Goal: Task Accomplishment & Management: Complete application form

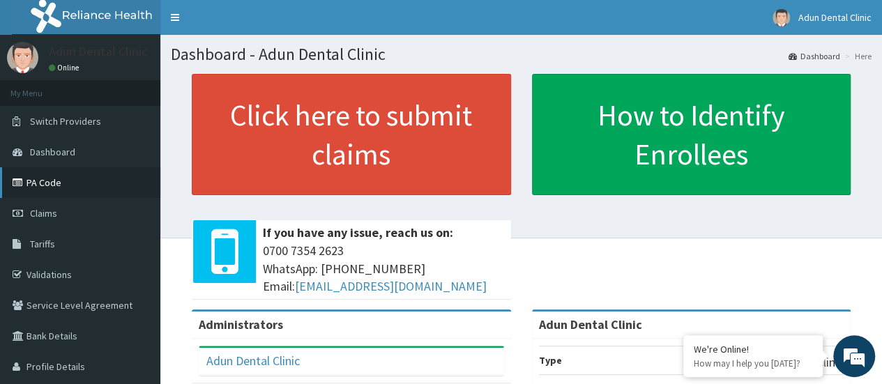
click at [57, 183] on link "PA Code" at bounding box center [80, 182] width 160 height 31
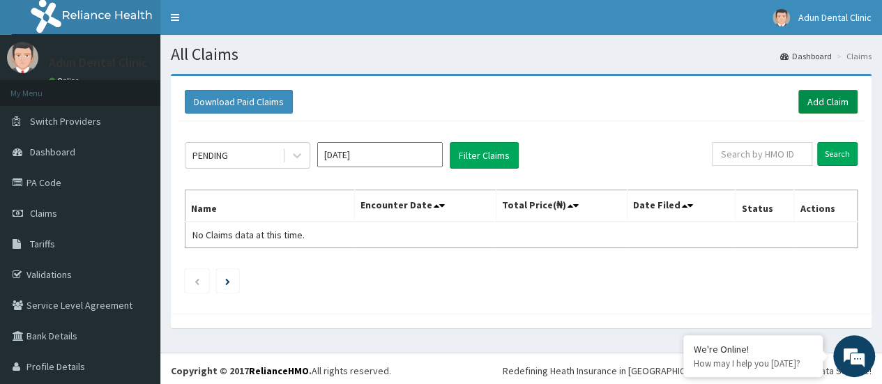
click at [829, 97] on link "Add Claim" at bounding box center [827, 102] width 59 height 24
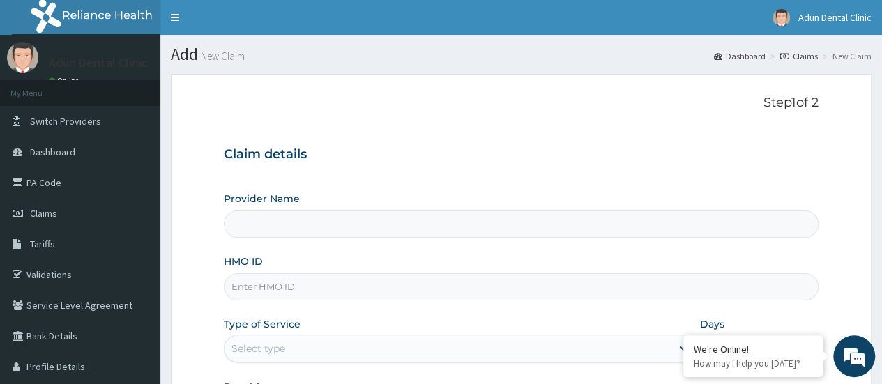
click at [450, 224] on input "Provider Name" at bounding box center [521, 223] width 595 height 27
type input "Adun Dental Clinic"
click at [430, 298] on input "HMO ID" at bounding box center [521, 286] width 595 height 27
click at [75, 188] on link "PA Code" at bounding box center [80, 182] width 160 height 31
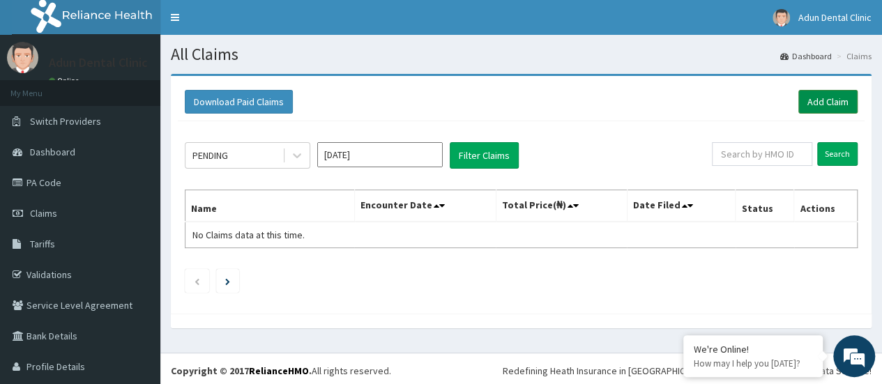
click at [811, 96] on link "Add Claim" at bounding box center [827, 102] width 59 height 24
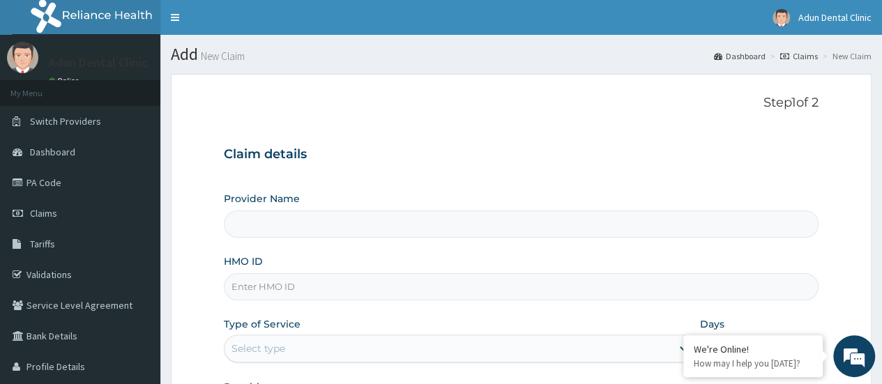
type input "Adun Dental Clinic"
click at [418, 282] on input "HMO ID" at bounding box center [521, 286] width 595 height 27
type input "ABP/10318/A"
click at [407, 353] on div "Select type" at bounding box center [447, 348] width 447 height 22
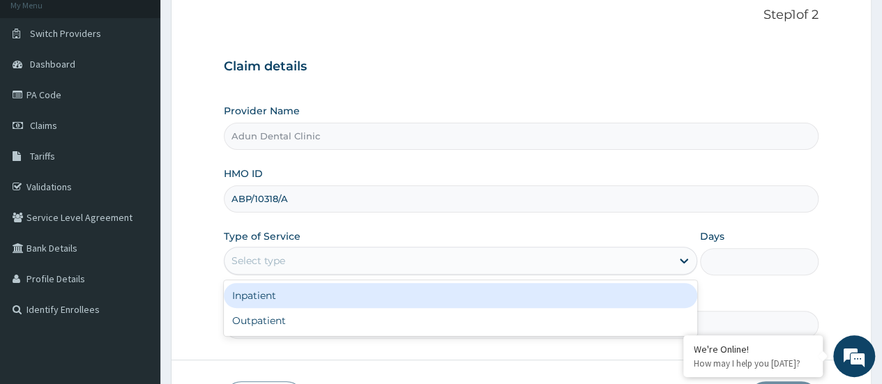
scroll to position [91, 0]
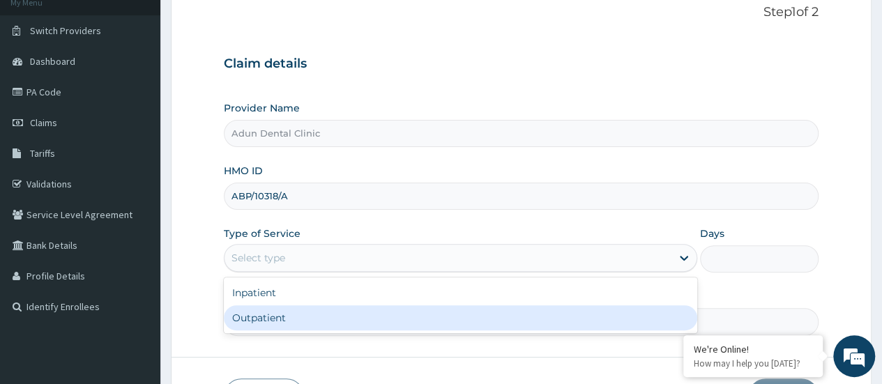
click at [374, 315] on div "Outpatient" at bounding box center [460, 317] width 473 height 25
type input "1"
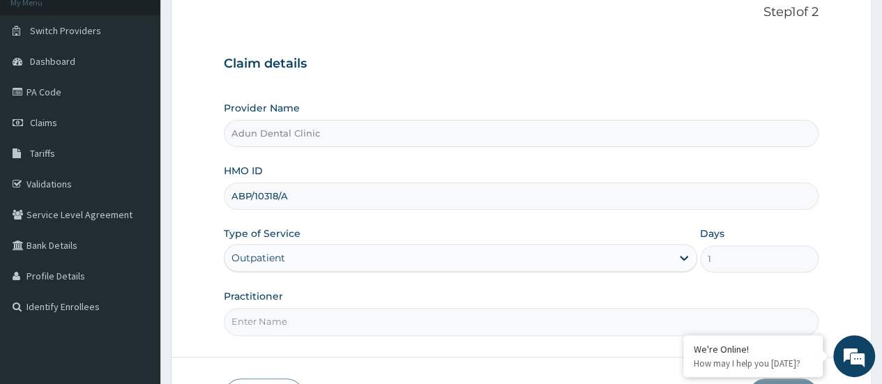
click at [452, 321] on input "Practitioner" at bounding box center [521, 321] width 595 height 27
type input "OLADIPO TITILOLA"
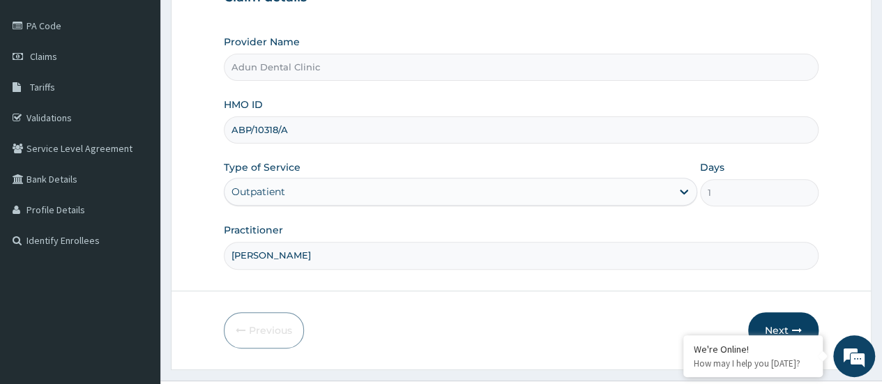
scroll to position [185, 0]
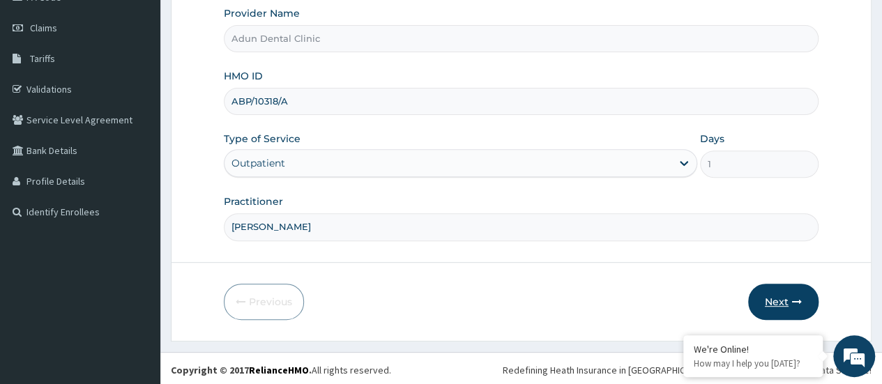
click at [779, 305] on button "Next" at bounding box center [783, 302] width 70 height 36
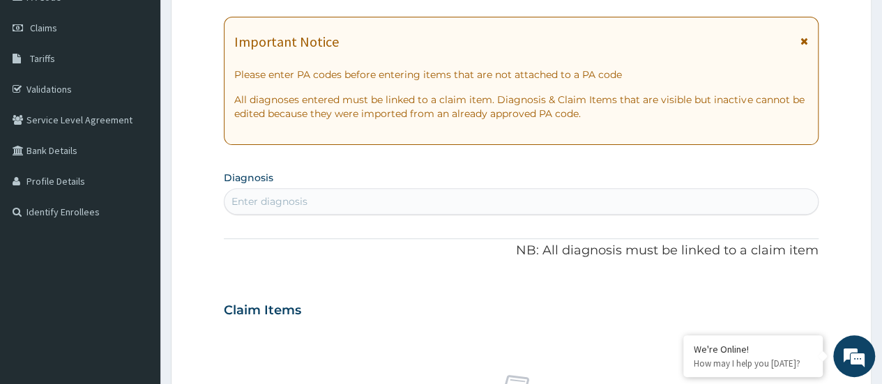
click at [256, 192] on div "Enter diagnosis" at bounding box center [520, 201] width 593 height 22
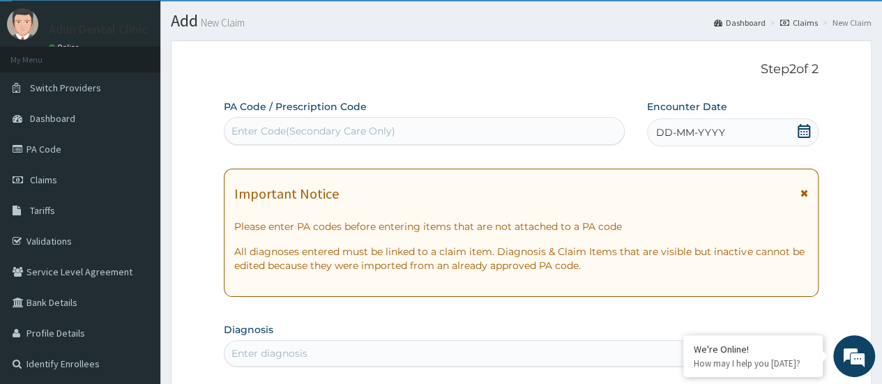
scroll to position [29, 0]
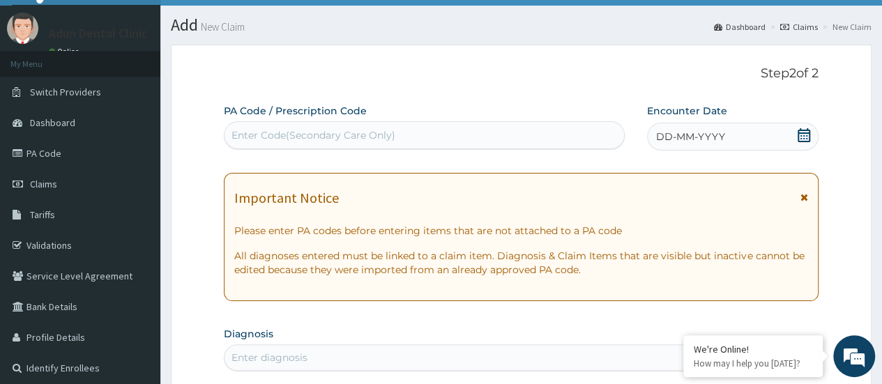
click at [256, 192] on h1 "Important Notice" at bounding box center [286, 197] width 105 height 15
click at [263, 138] on div "Enter Code(Secondary Care Only)" at bounding box center [313, 135] width 164 height 14
paste input "PA/3C65D2"
type input "PA/3C65D2"
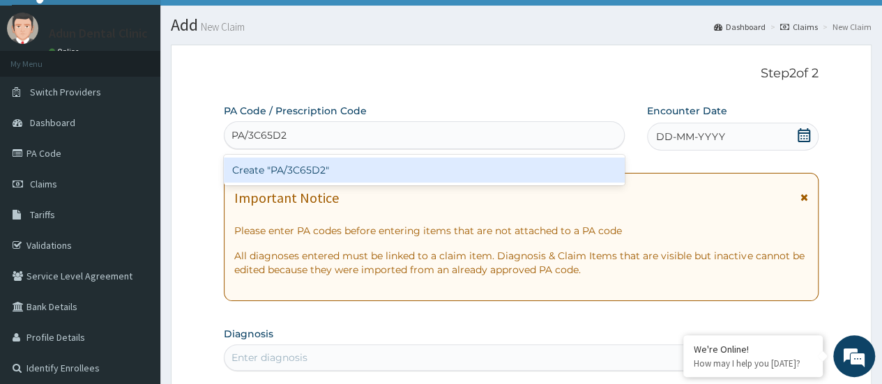
click at [263, 138] on input "PA/3C65D2" at bounding box center [259, 135] width 56 height 14
click at [269, 171] on div "Create "PA/3C65D2"" at bounding box center [424, 170] width 400 height 25
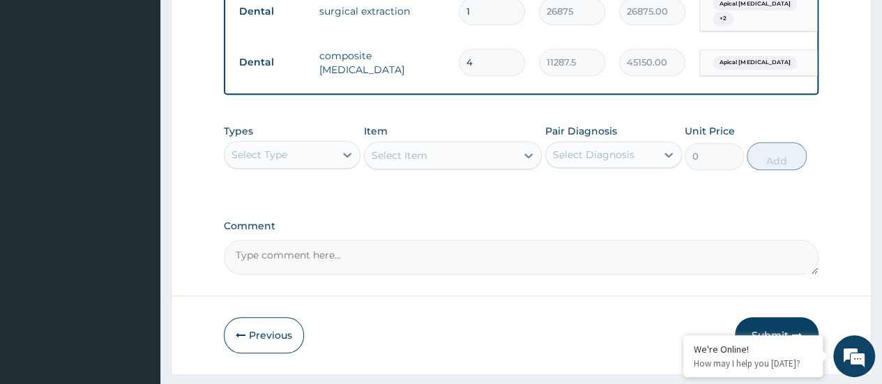
scroll to position [561, 0]
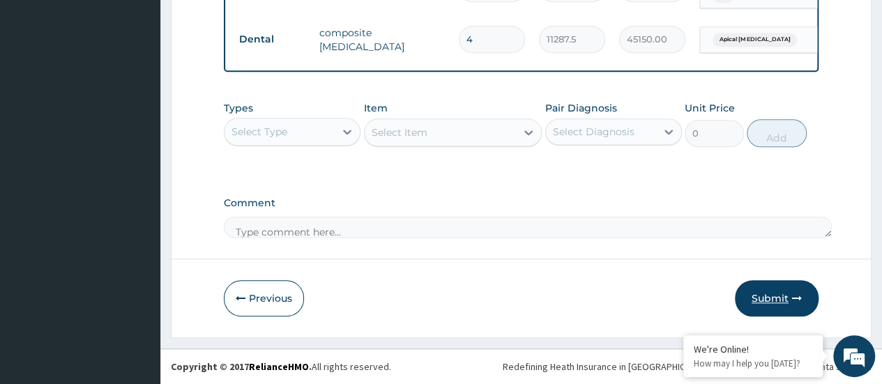
click at [772, 300] on button "Submit" at bounding box center [777, 298] width 84 height 36
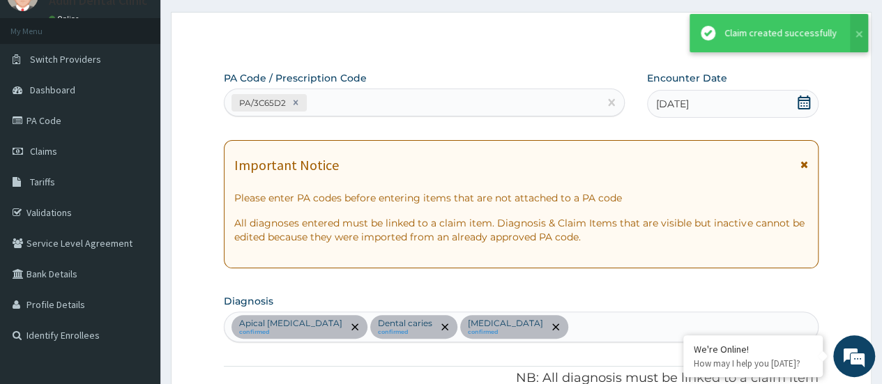
scroll to position [602, 0]
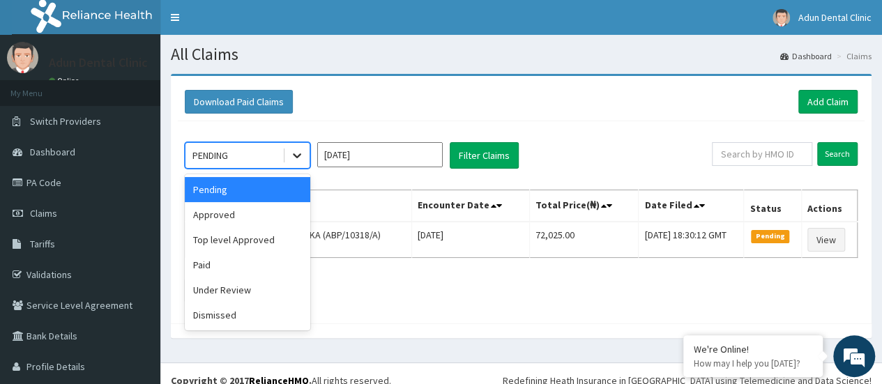
click at [299, 154] on icon at bounding box center [297, 156] width 8 height 5
click at [252, 238] on div "Top level Approved" at bounding box center [247, 239] width 125 height 25
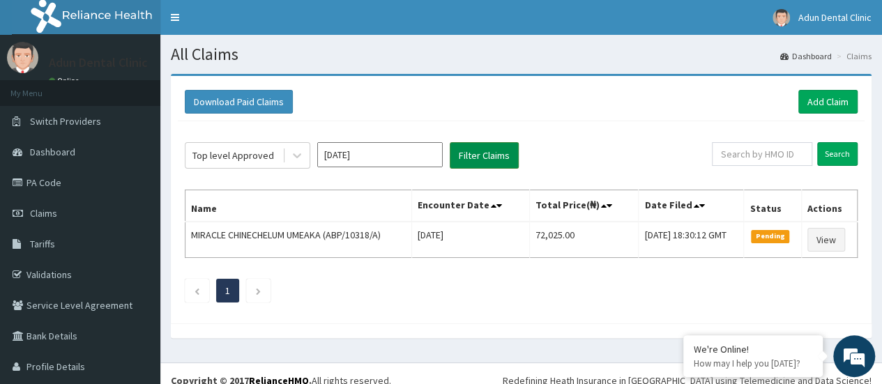
click at [474, 155] on button "Filter Claims" at bounding box center [484, 155] width 69 height 26
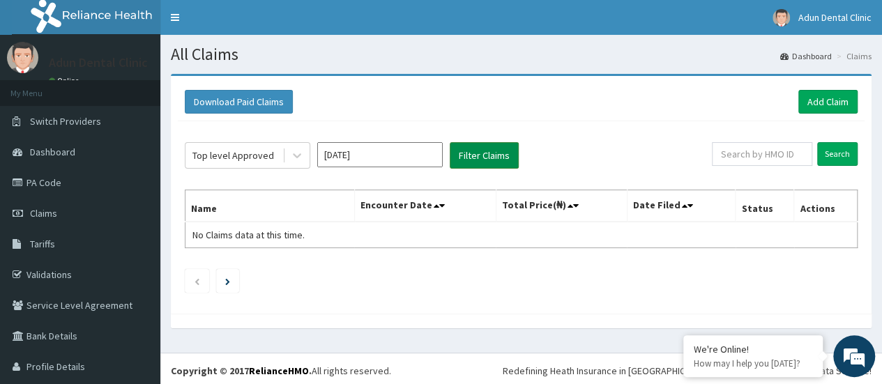
click at [474, 155] on button "Filter Claims" at bounding box center [484, 155] width 69 height 26
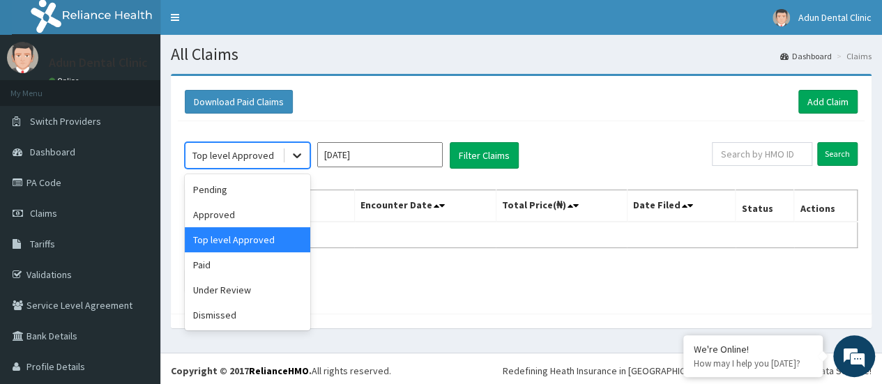
click at [298, 154] on icon at bounding box center [297, 155] width 14 height 14
click at [256, 218] on div "Approved" at bounding box center [247, 214] width 125 height 25
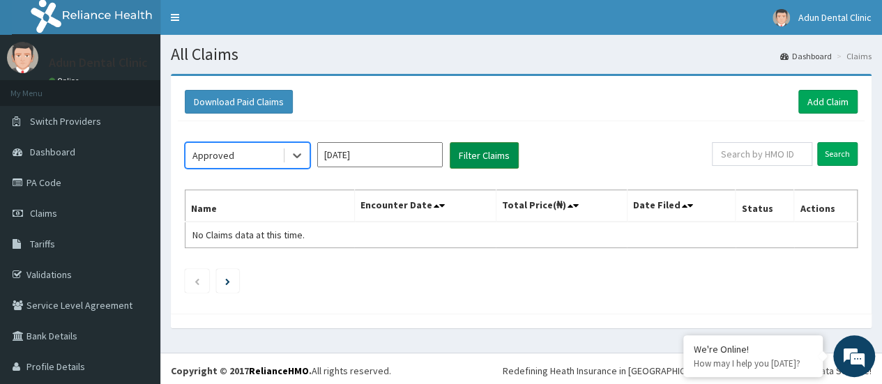
click at [473, 158] on button "Filter Claims" at bounding box center [484, 155] width 69 height 26
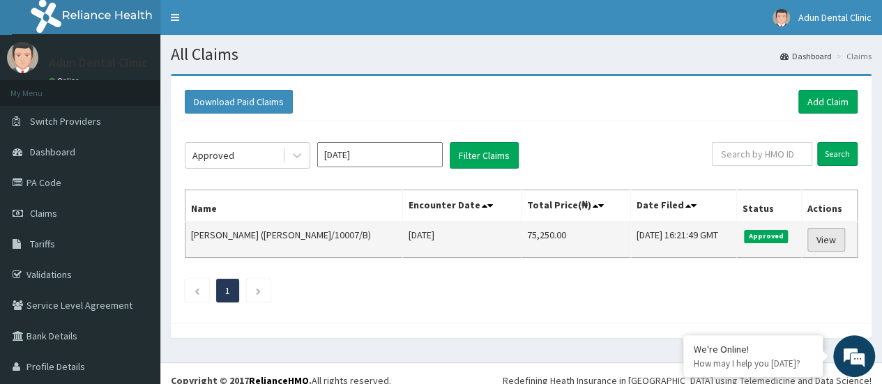
click at [825, 243] on link "View" at bounding box center [826, 240] width 38 height 24
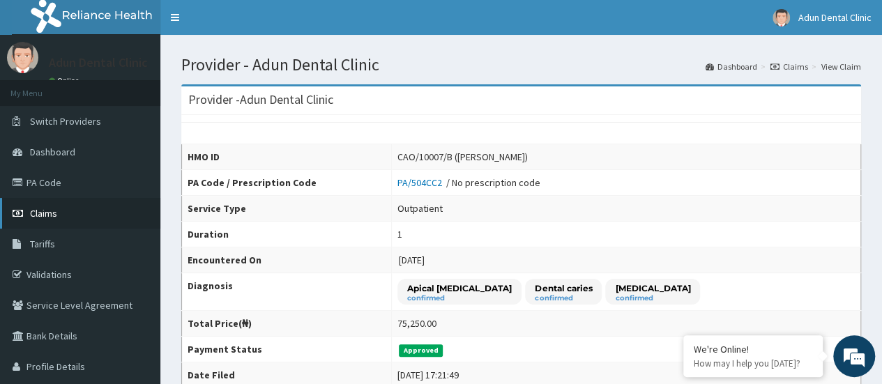
click at [32, 207] on span "Claims" at bounding box center [43, 213] width 27 height 13
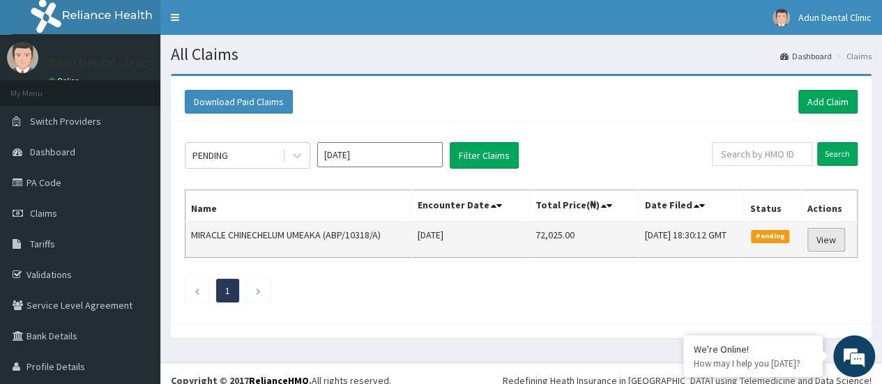
click at [813, 235] on link "View" at bounding box center [826, 240] width 38 height 24
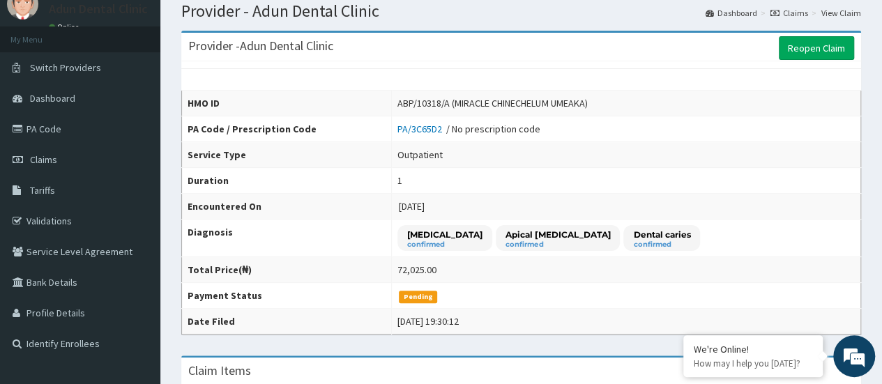
scroll to position [45, 0]
